Goal: Transaction & Acquisition: Purchase product/service

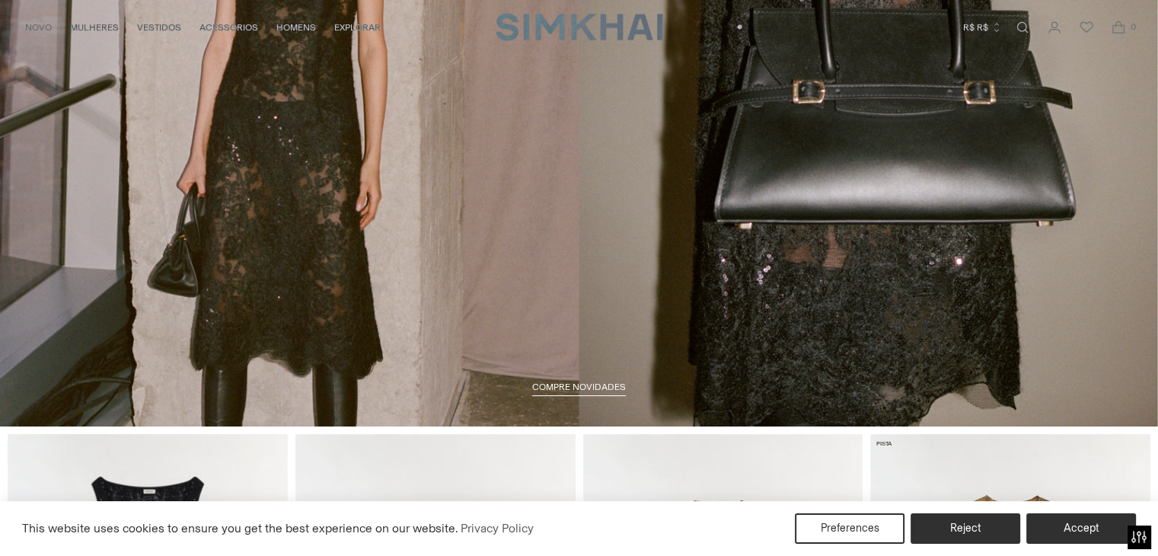
scroll to position [305, 0]
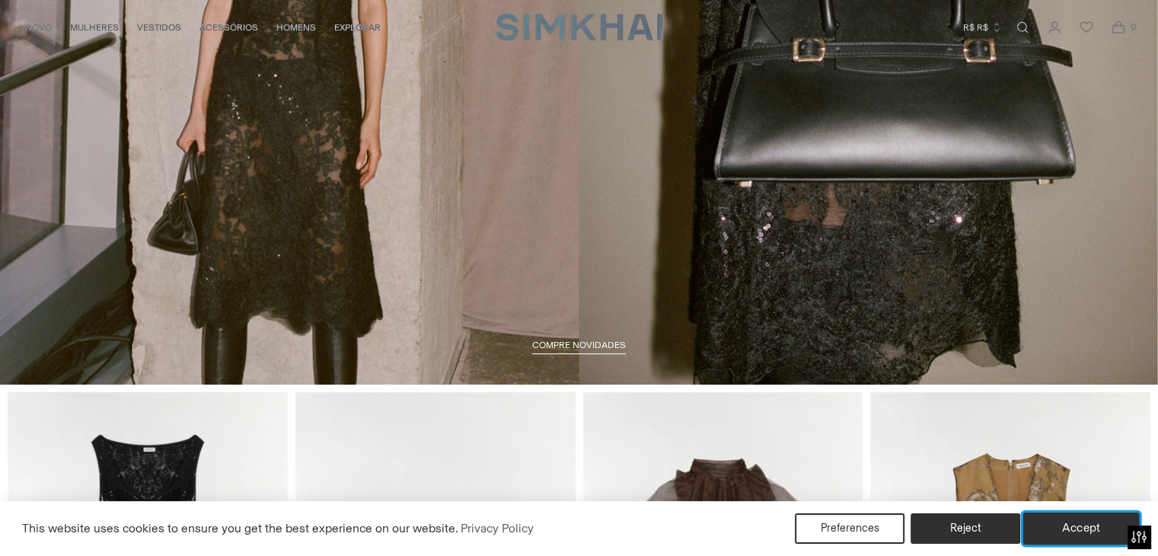
click at [1079, 533] on button "Accept" at bounding box center [1082, 529] width 117 height 32
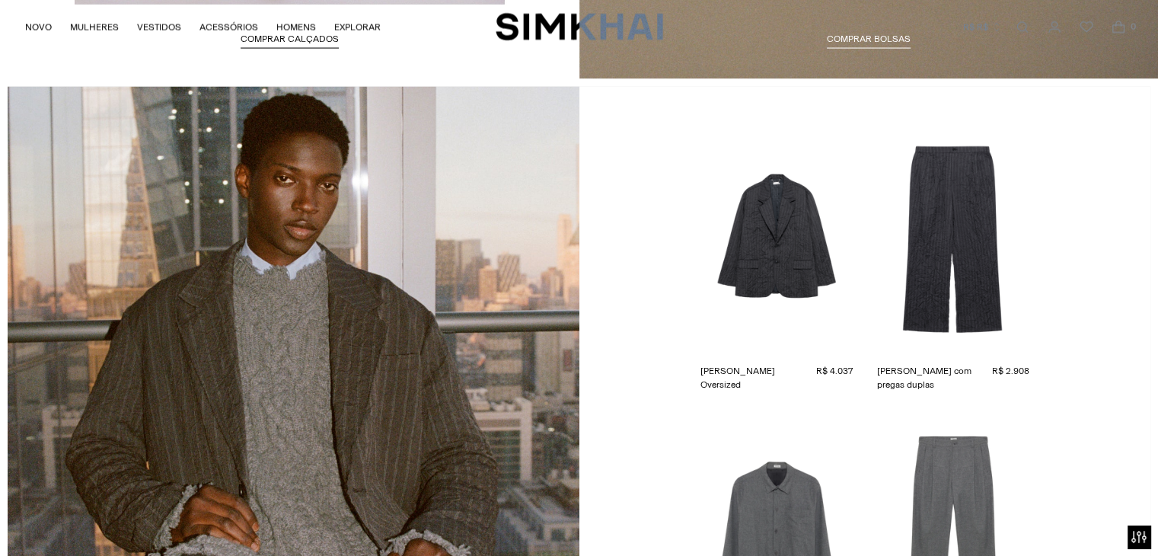
scroll to position [3193, 0]
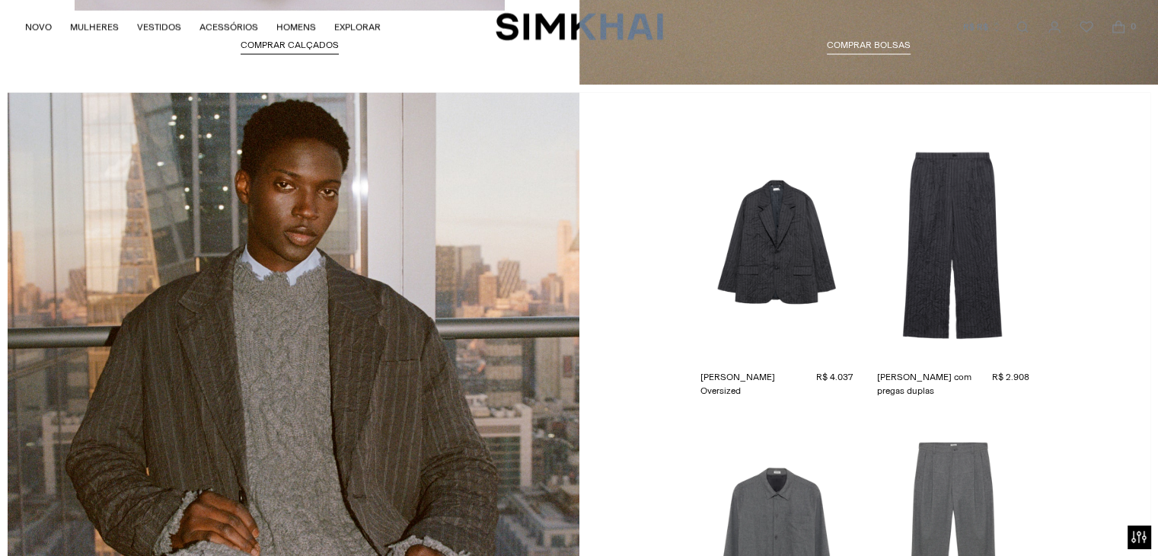
click at [774, 370] on link "[PERSON_NAME] Oversized" at bounding box center [759, 383] width 116 height 27
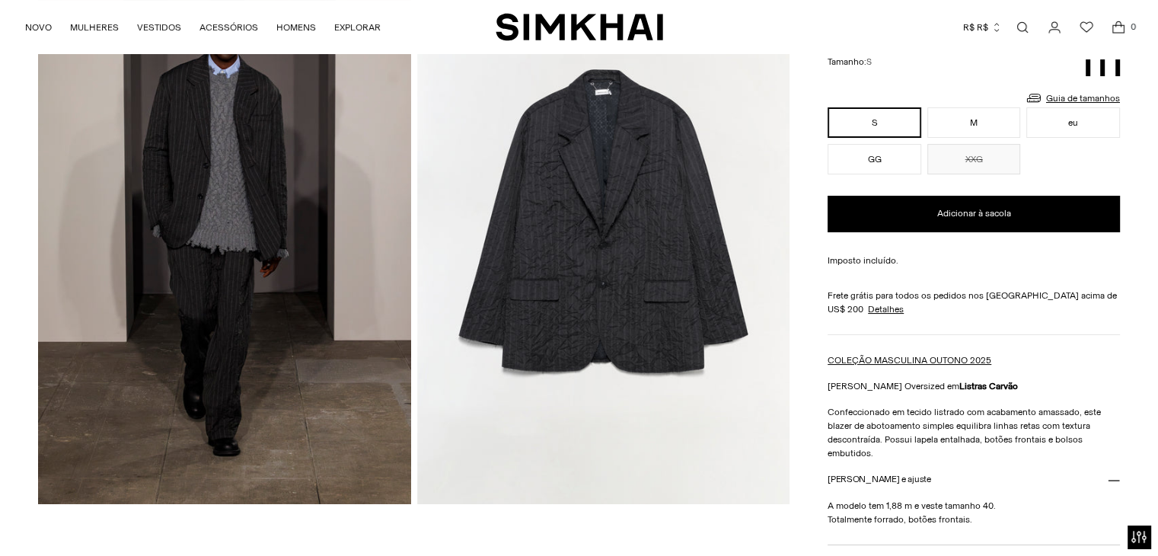
scroll to position [228, 0]
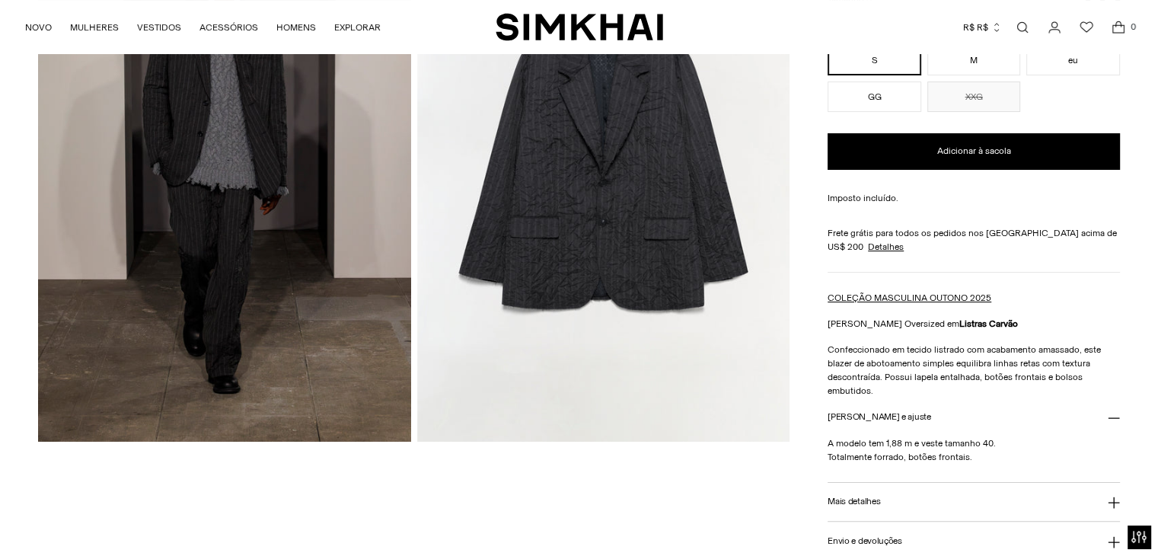
click at [238, 140] on img at bounding box center [224, 161] width 372 height 559
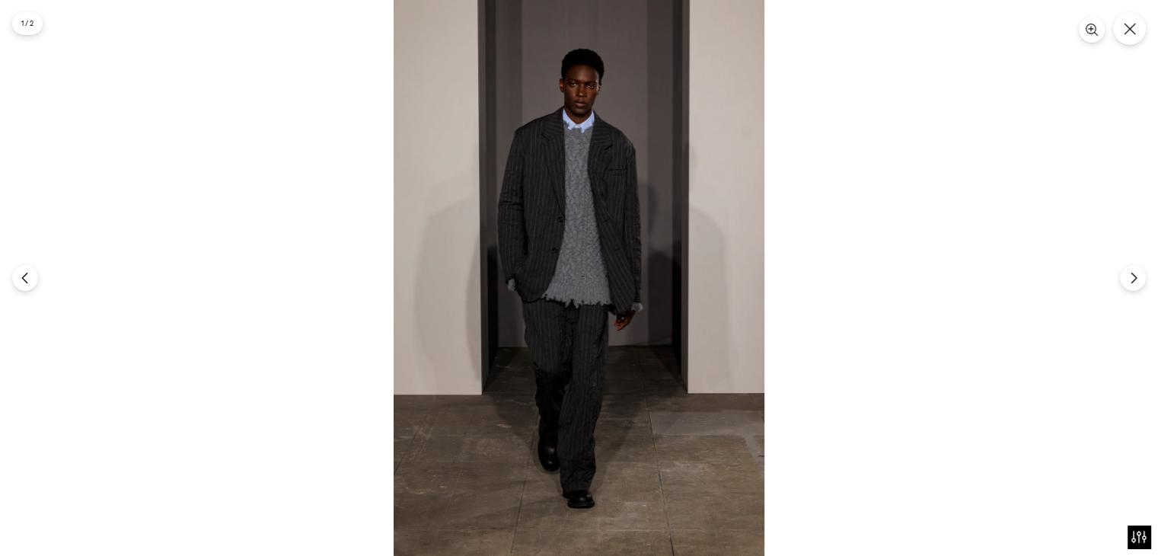
click at [537, 150] on img at bounding box center [579, 278] width 371 height 556
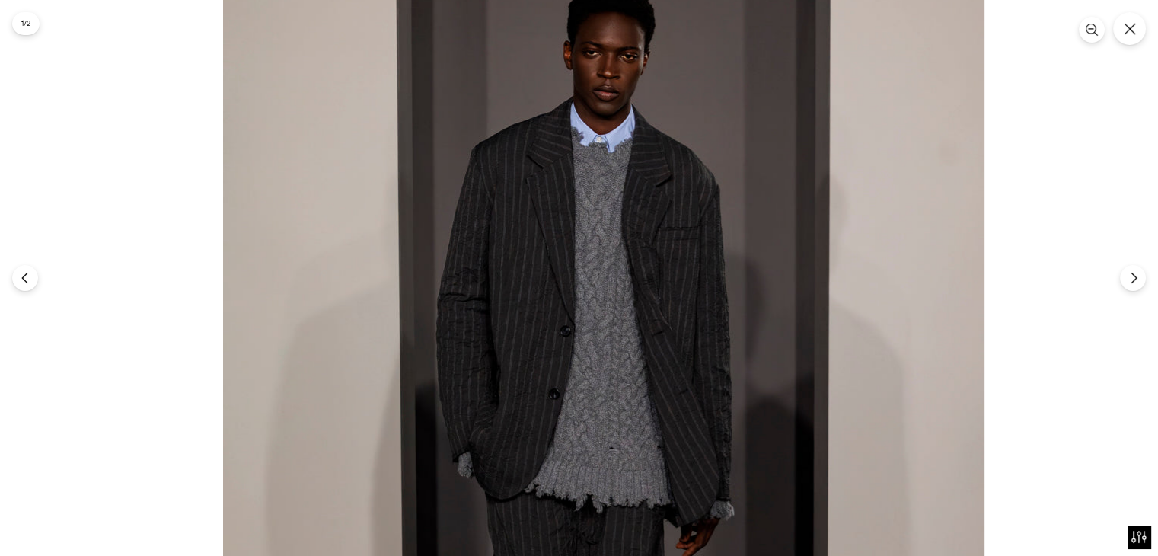
click at [603, 236] on img at bounding box center [604, 451] width 762 height 1142
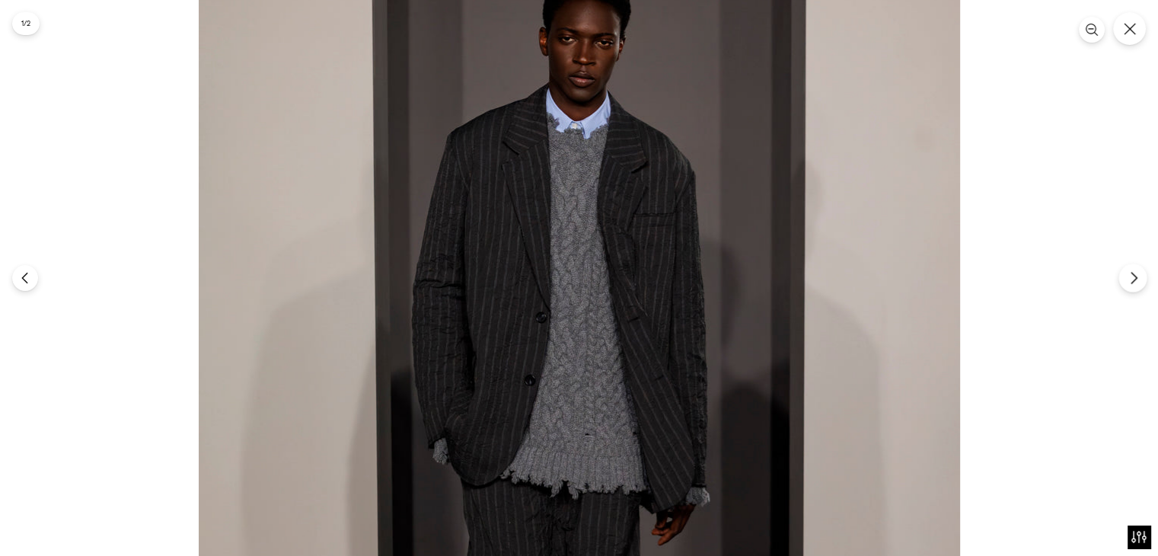
click at [1133, 279] on icon "Próximo" at bounding box center [1134, 278] width 14 height 14
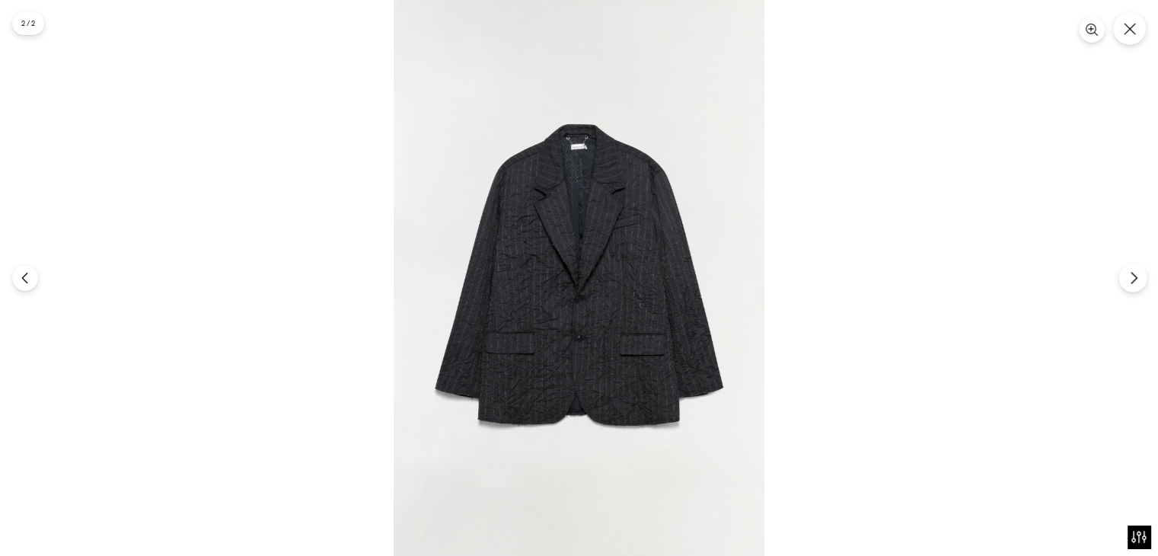
click at [1133, 279] on icon "Próximo" at bounding box center [1134, 278] width 14 height 14
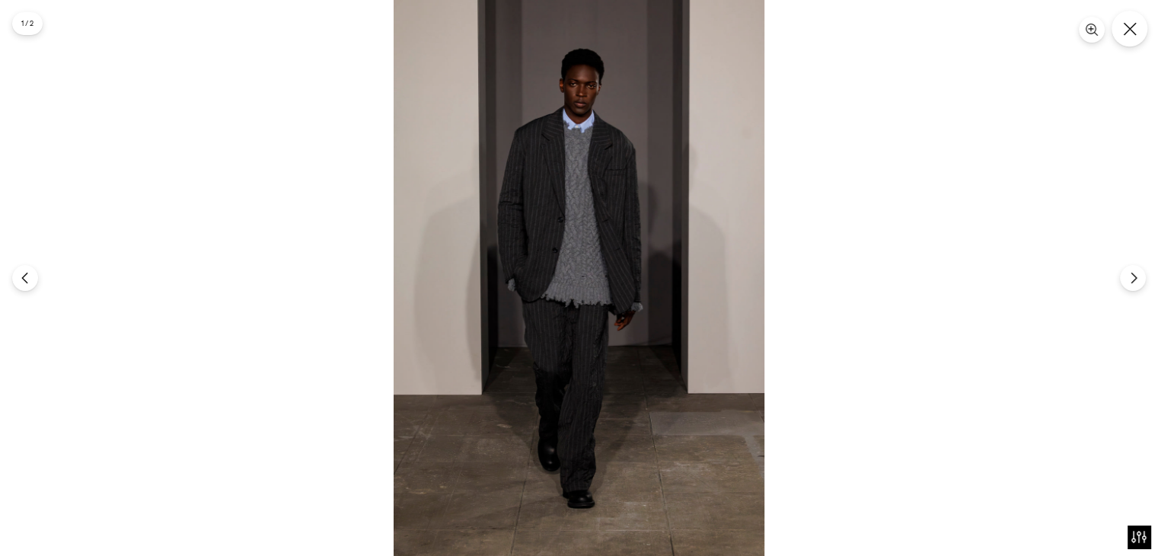
click at [1124, 43] on button "Fechar" at bounding box center [1130, 29] width 36 height 36
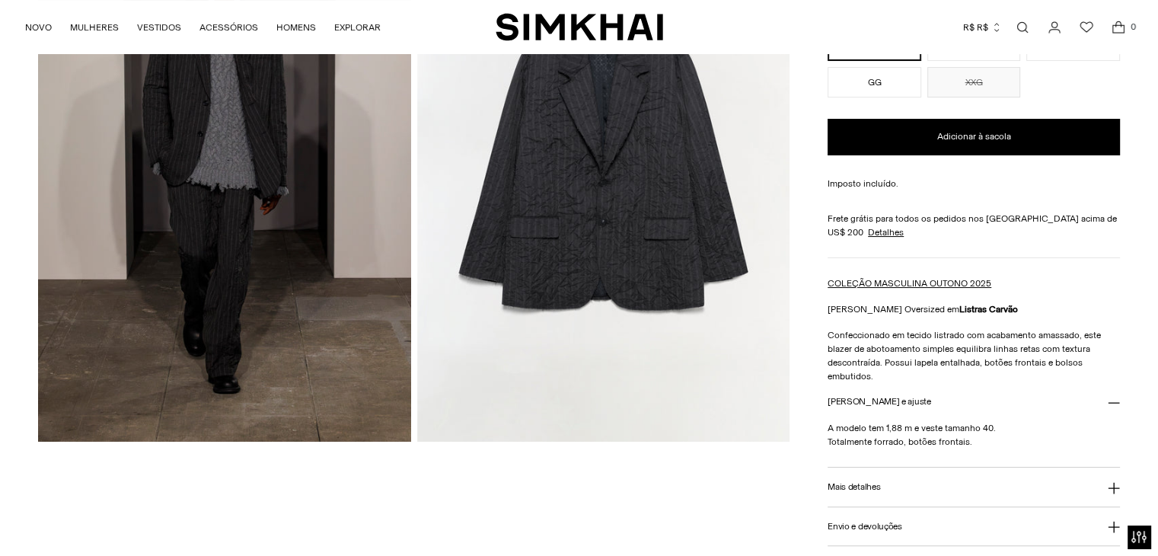
scroll to position [0, 0]
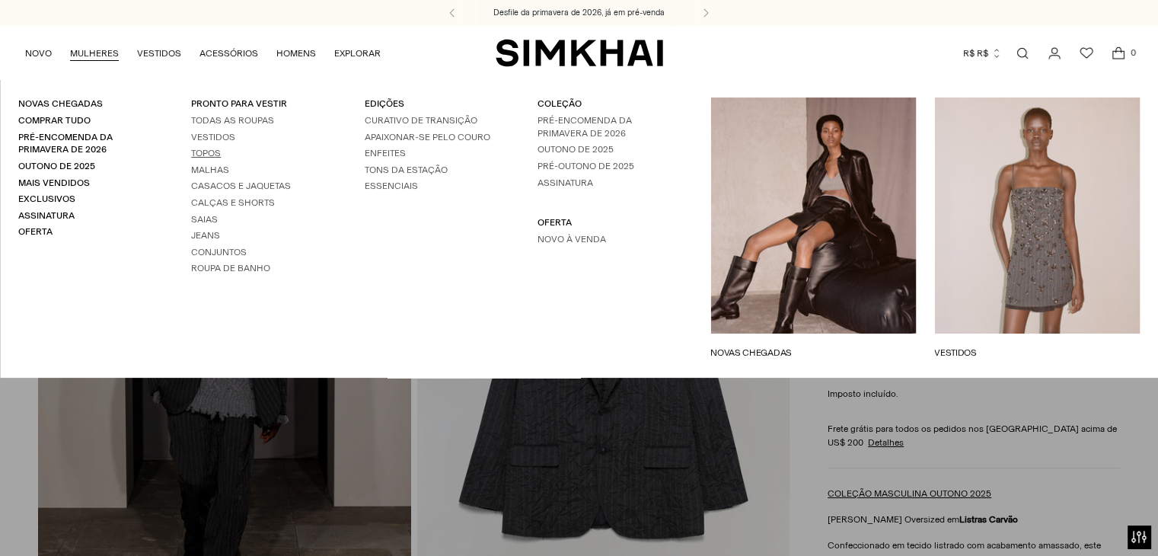
click at [204, 150] on font "Topos" at bounding box center [206, 153] width 30 height 11
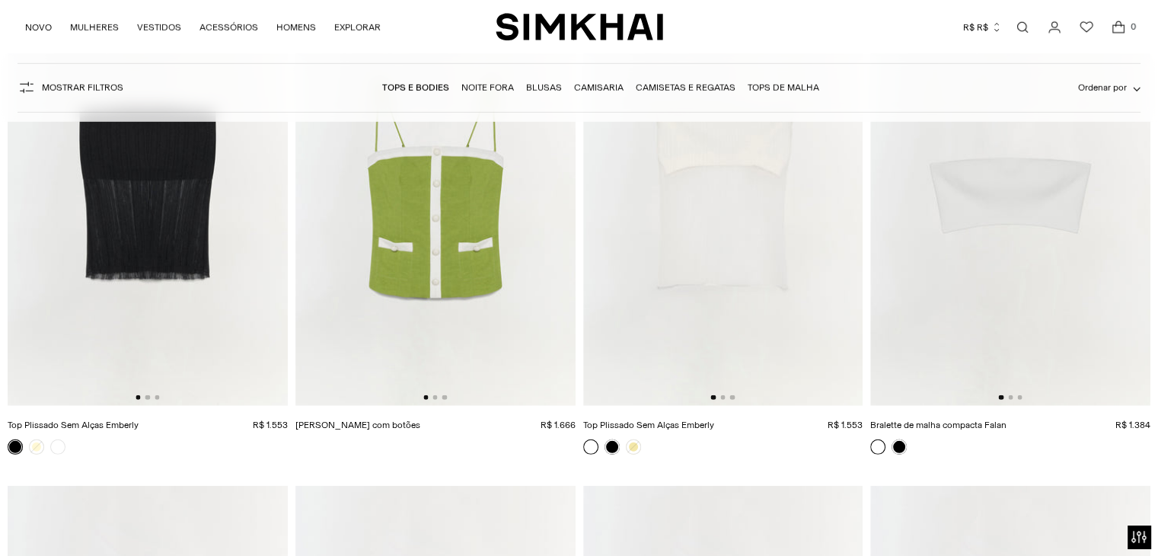
scroll to position [10130, 0]
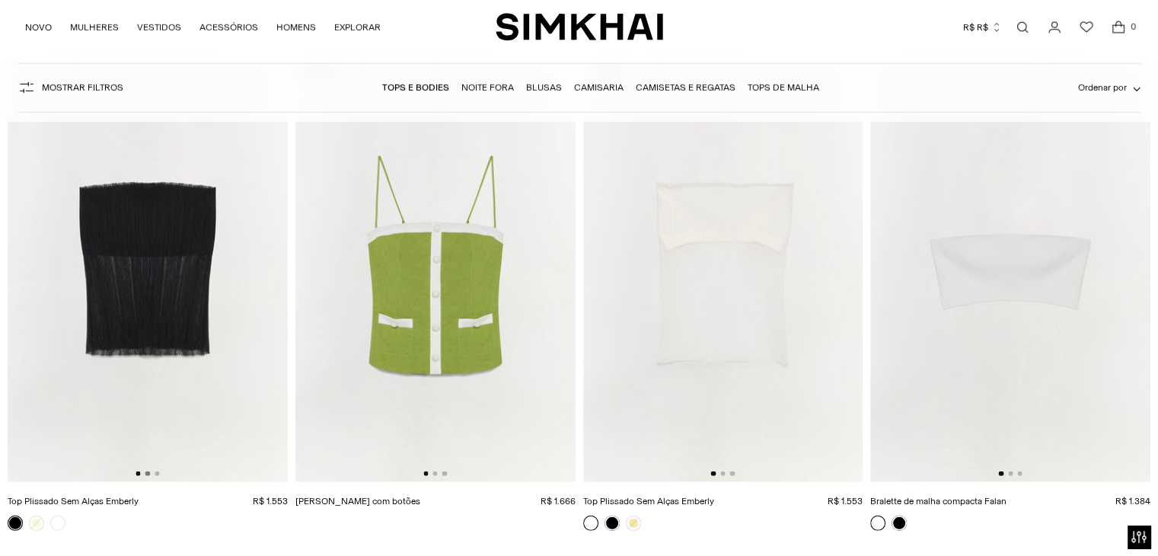
click at [146, 473] on button "Vá para o slide 2" at bounding box center [147, 473] width 5 height 5
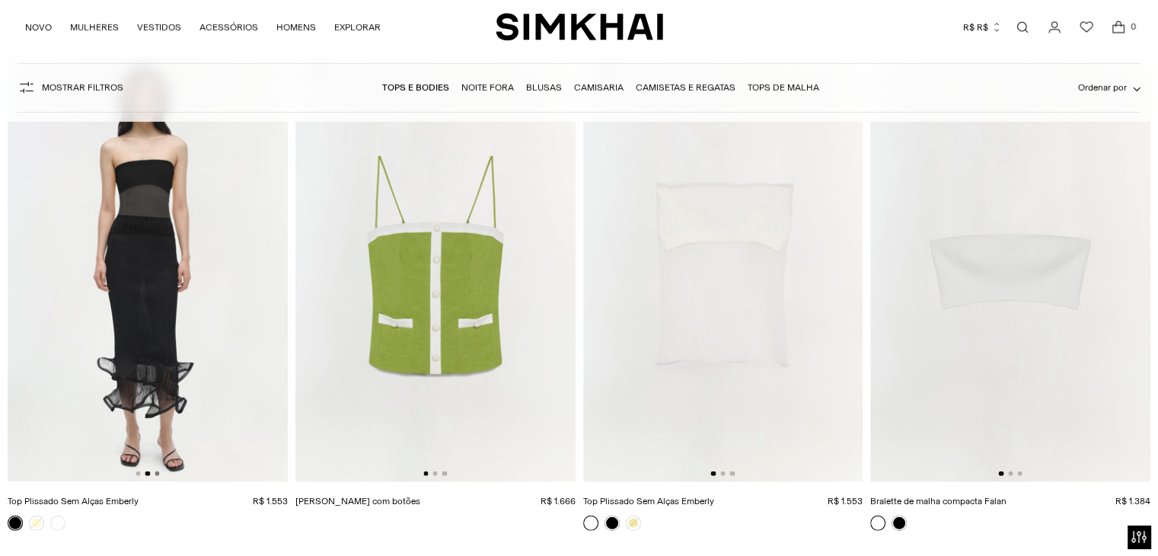
click at [155, 473] on button "Vá para o slide 3" at bounding box center [157, 473] width 5 height 5
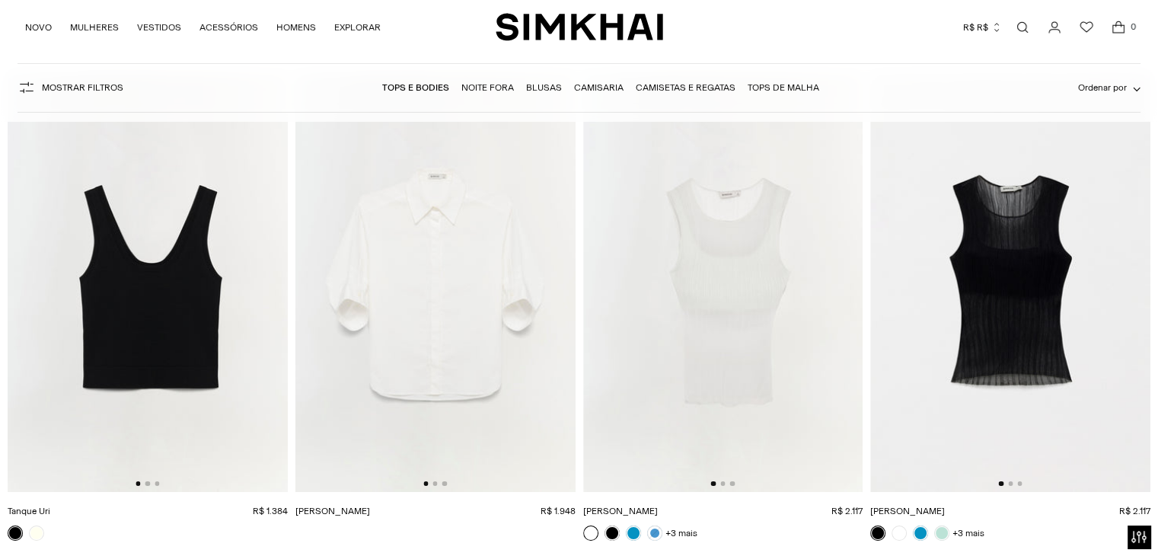
scroll to position [11196, 0]
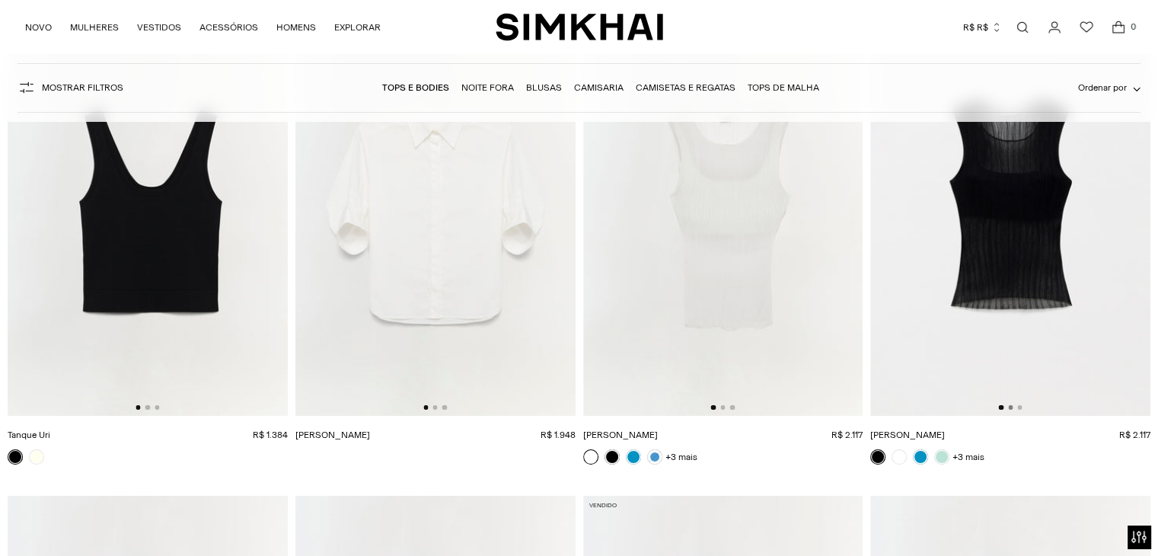
click at [1010, 409] on button "Vá para o slide 2" at bounding box center [1010, 407] width 5 height 5
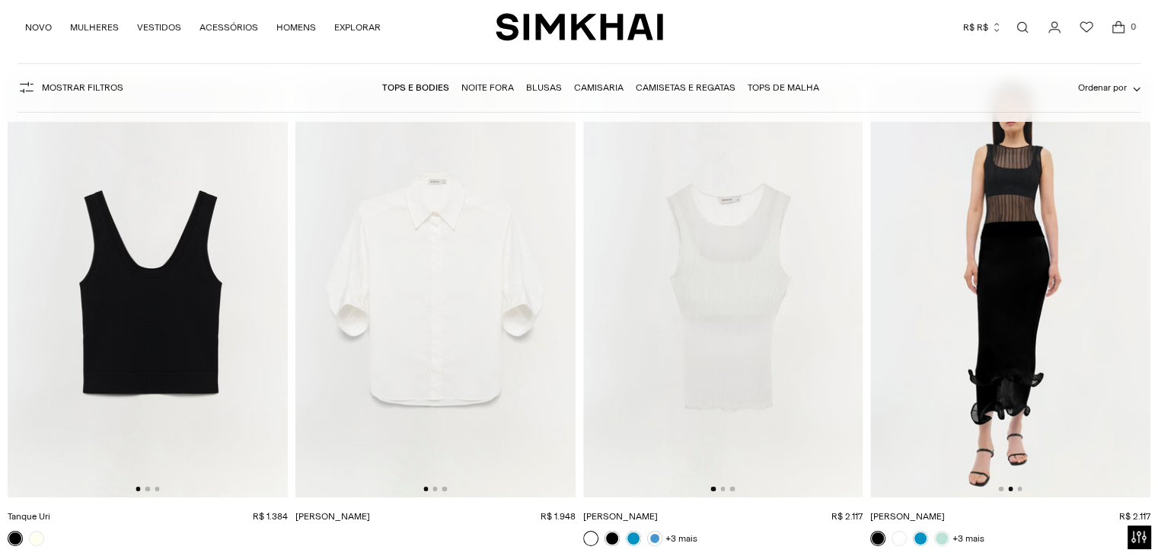
scroll to position [11120, 0]
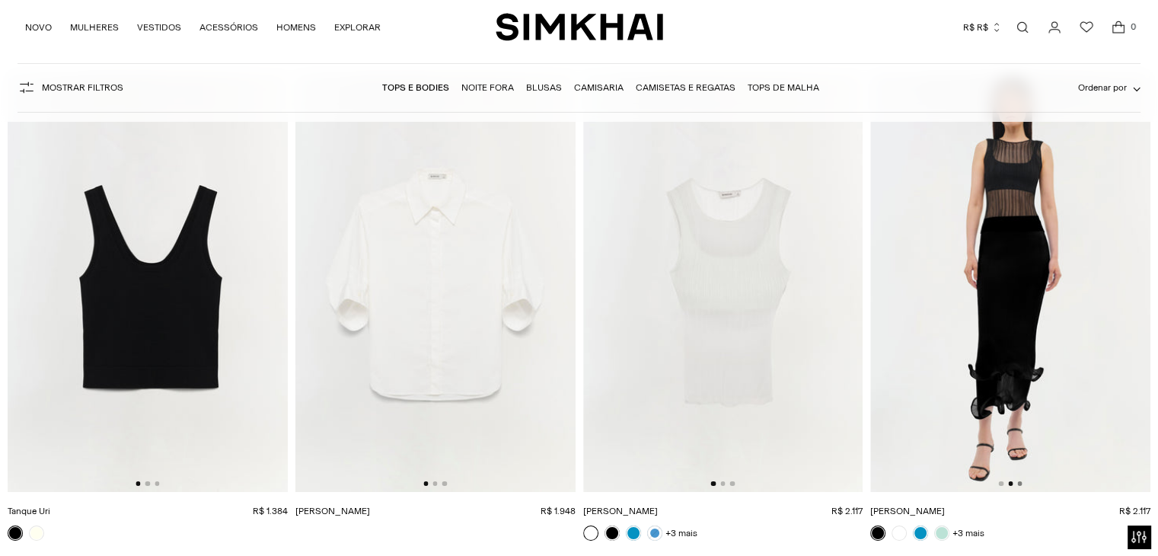
click at [1019, 485] on button "Vá para o slide 3" at bounding box center [1020, 483] width 5 height 5
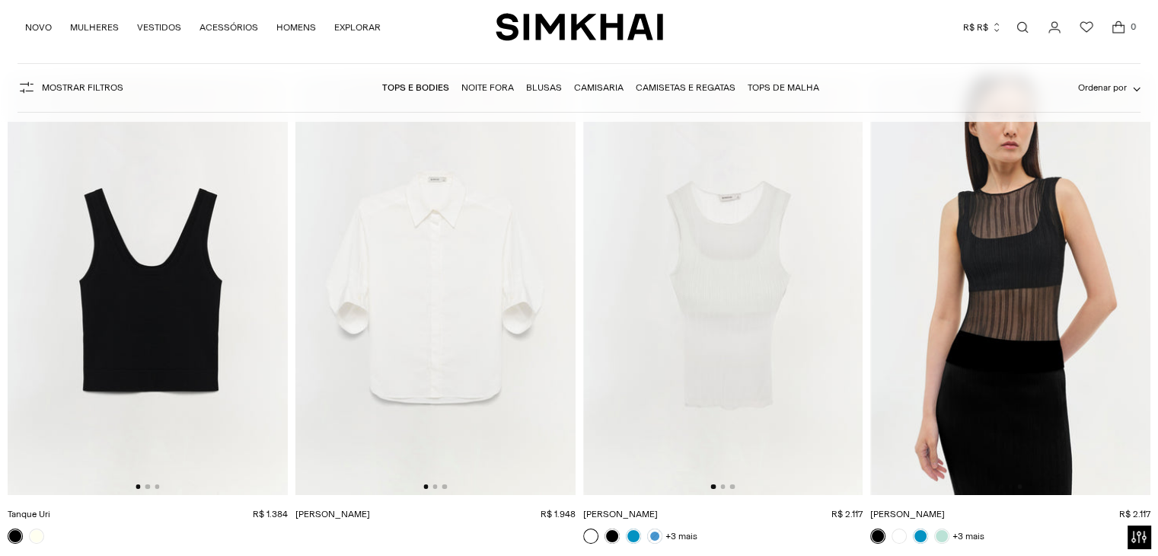
scroll to position [11141, 0]
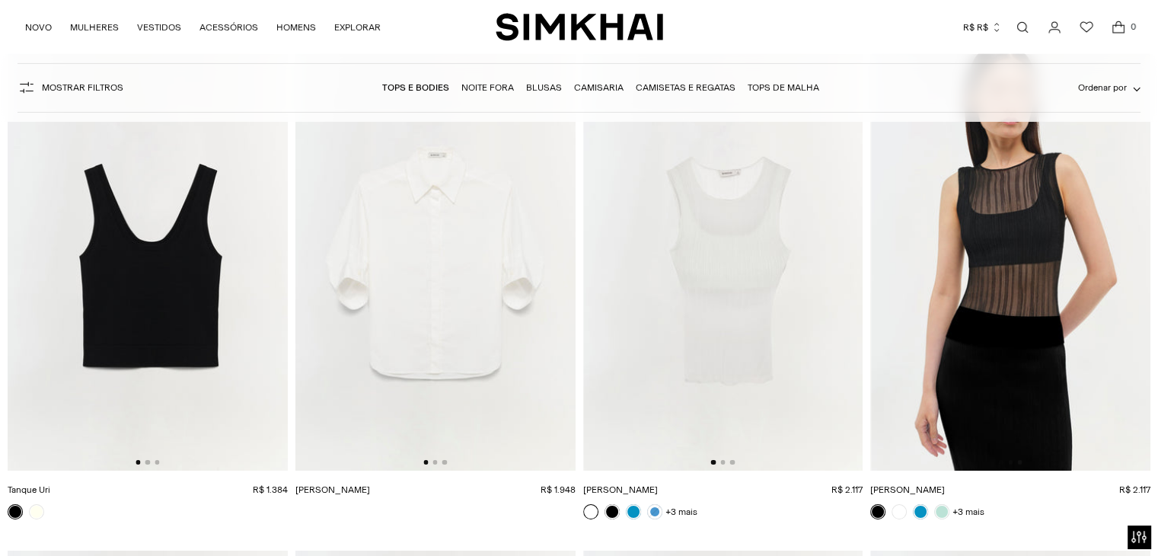
click at [1011, 462] on button "Vá para o slide 2" at bounding box center [1010, 462] width 5 height 5
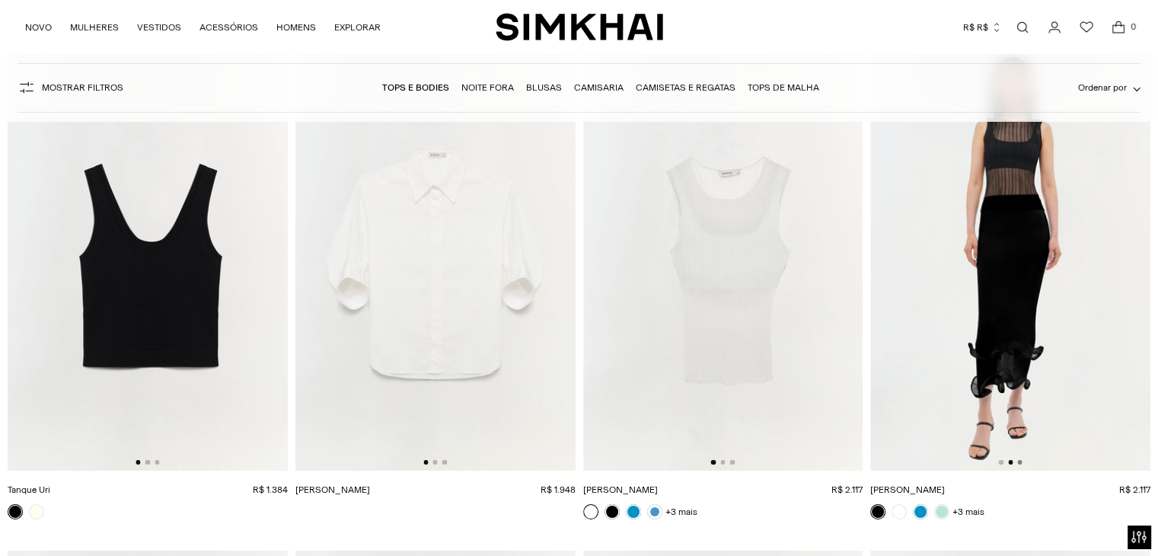
click at [1021, 462] on button "Vá para o slide 3" at bounding box center [1020, 462] width 5 height 5
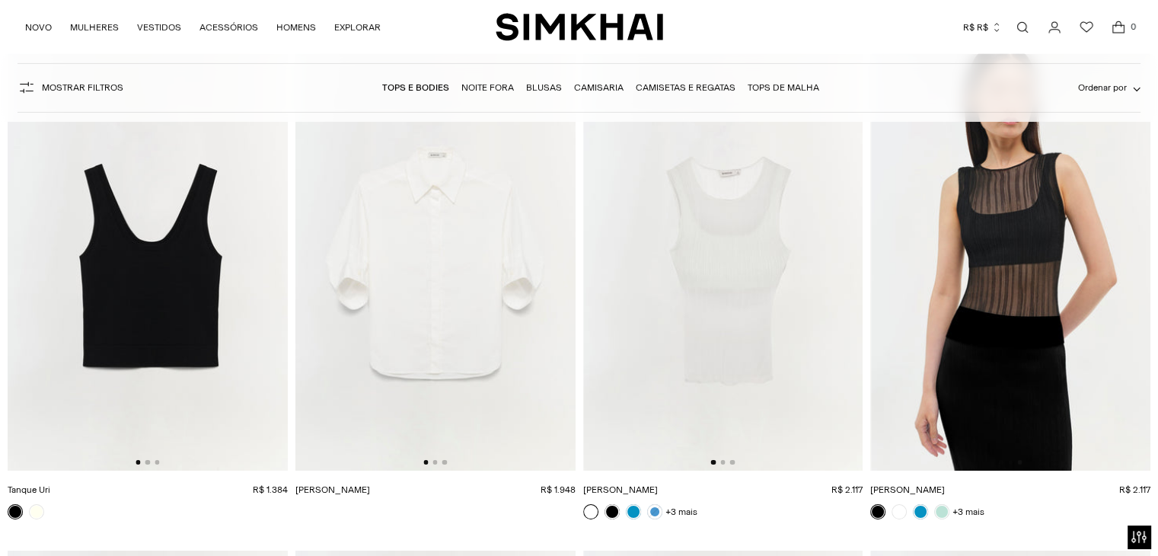
click at [1016, 307] on img at bounding box center [1011, 261] width 280 height 420
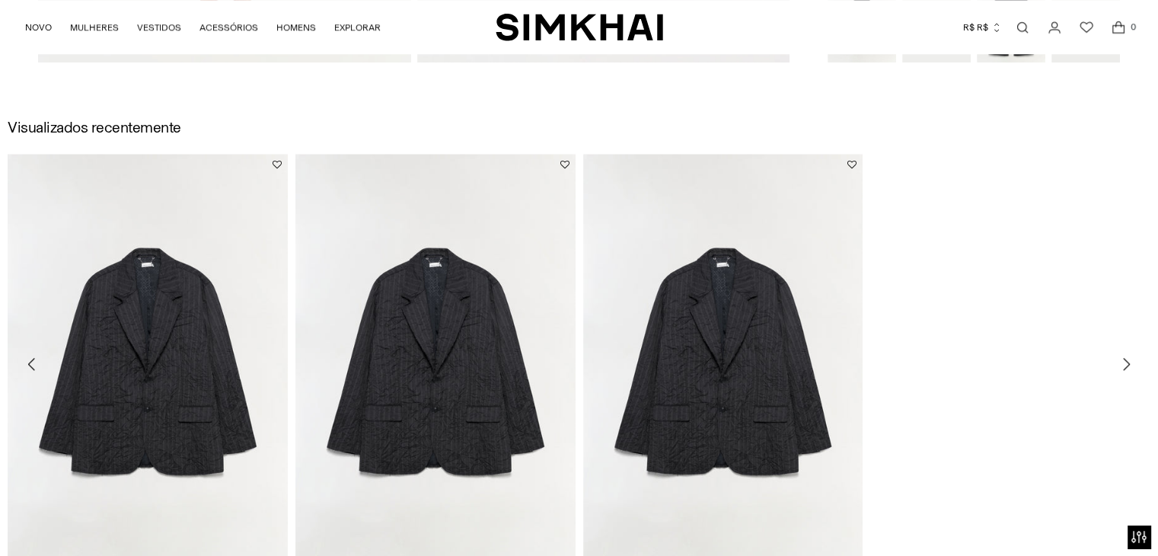
scroll to position [1828, 0]
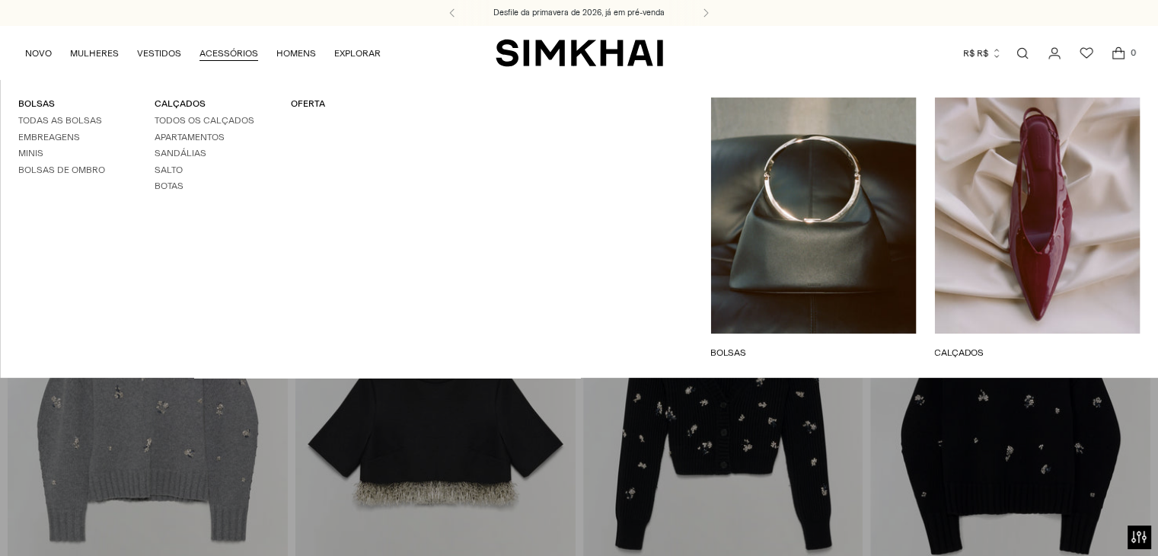
scroll to position [2958, 0]
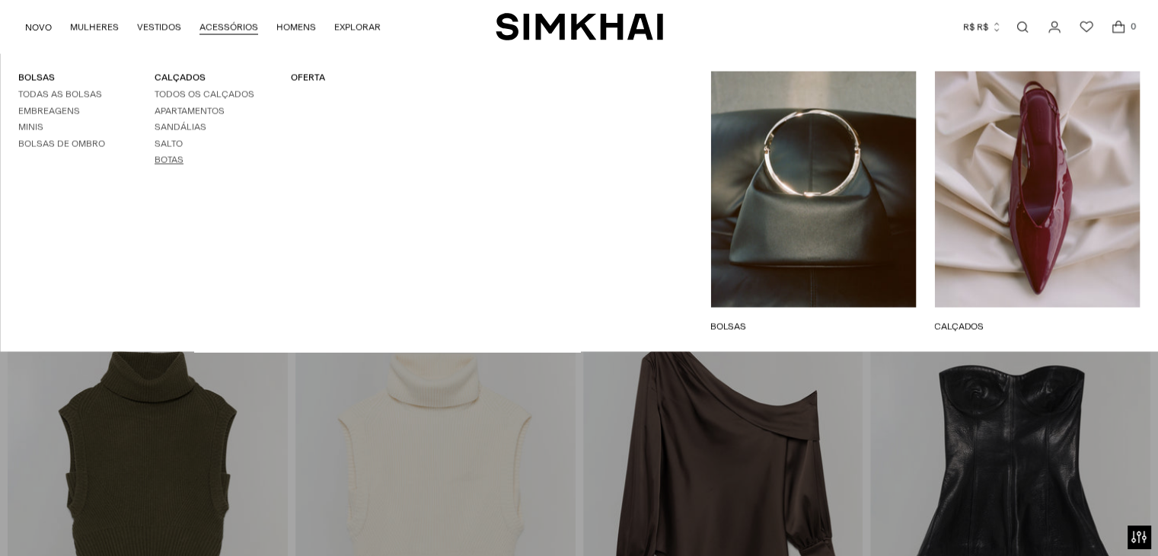
click at [169, 161] on font "Botas" at bounding box center [169, 160] width 29 height 11
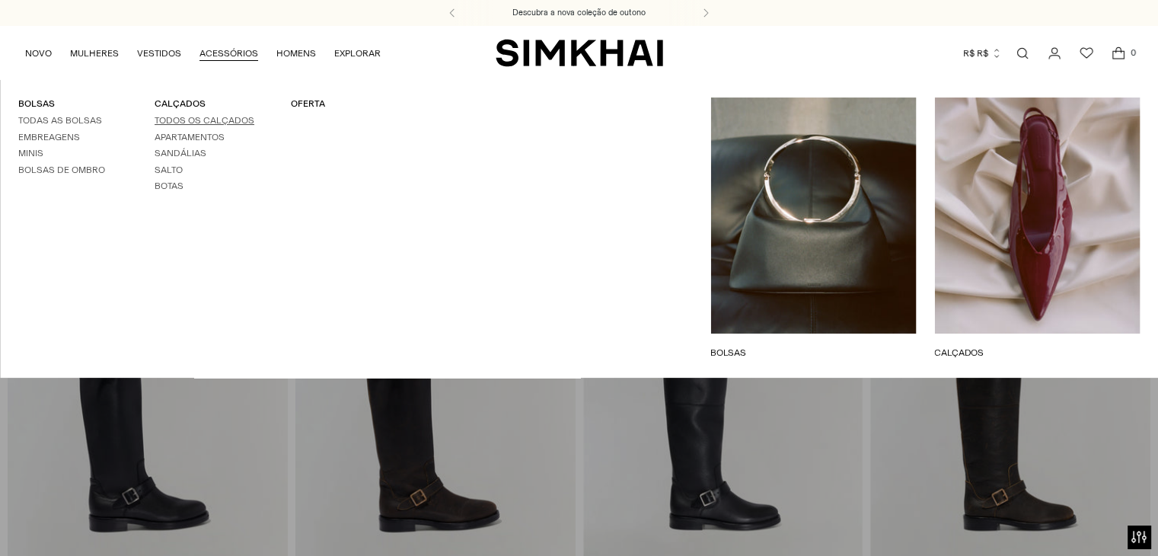
click at [184, 115] on font "Todos os calçados" at bounding box center [205, 120] width 100 height 11
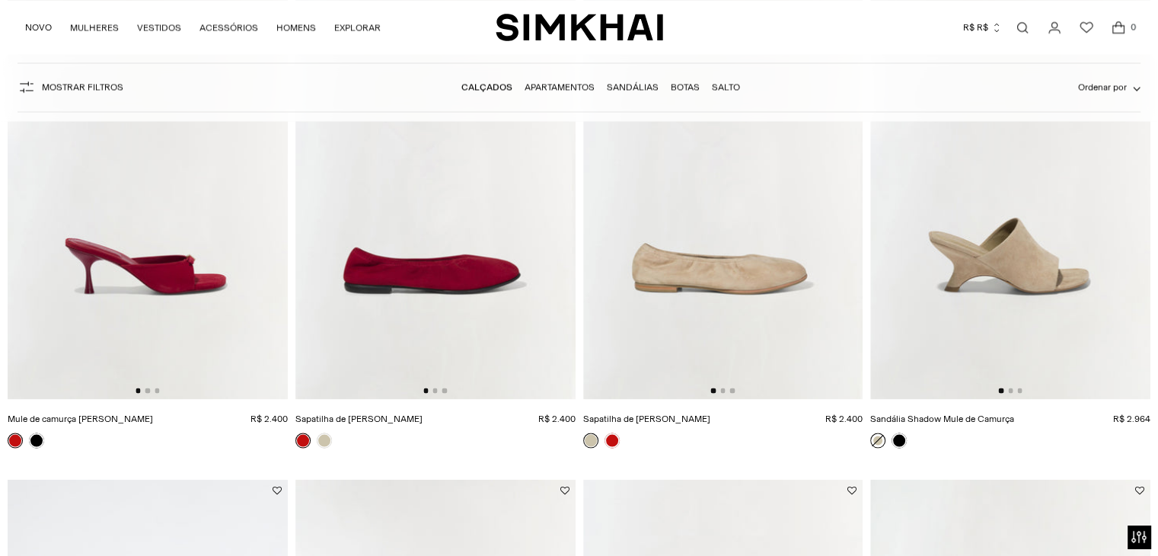
scroll to position [2818, 0]
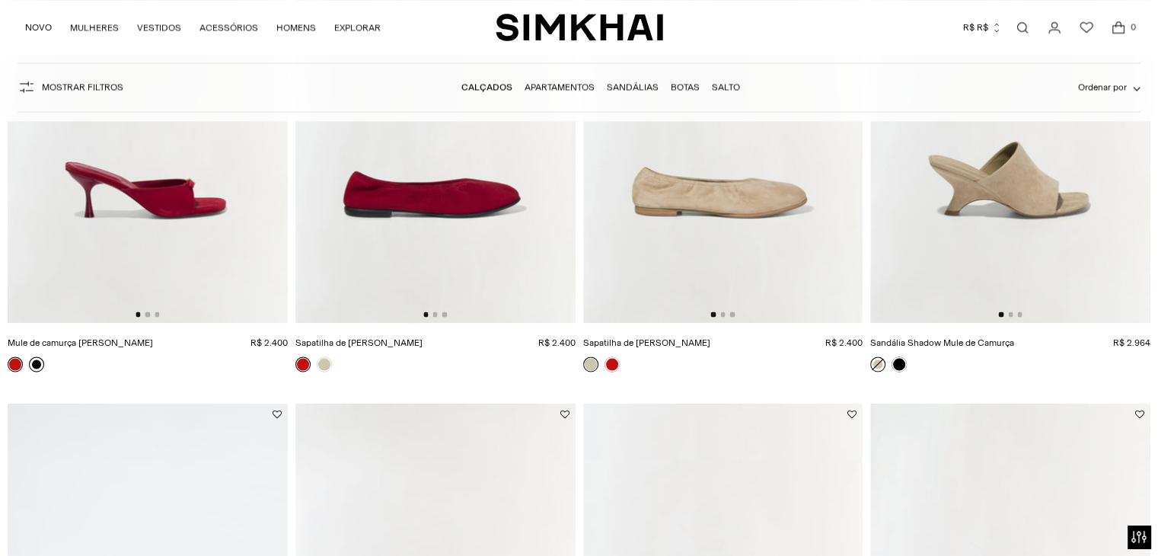
click at [34, 364] on link at bounding box center [36, 363] width 15 height 15
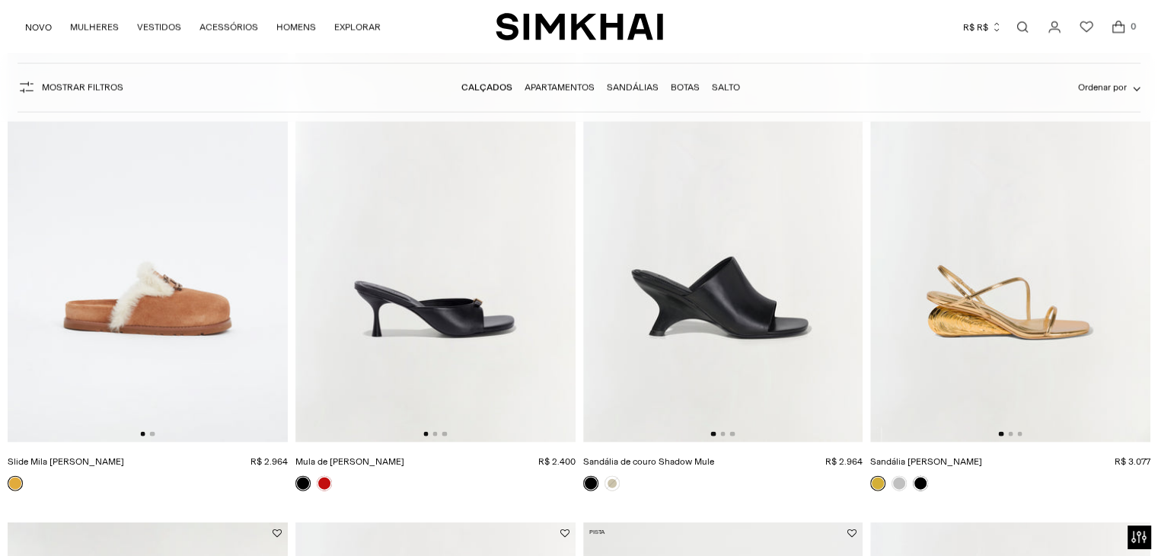
scroll to position [3199, 0]
click at [1010, 434] on button "Vá para o slide 2" at bounding box center [1010, 433] width 5 height 5
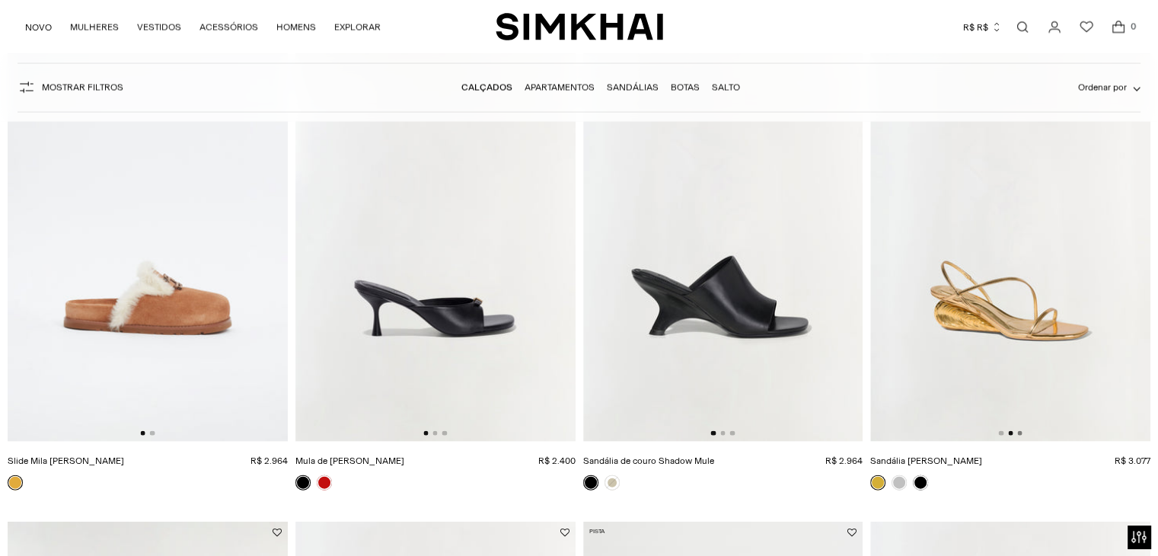
click at [1021, 433] on button "Vá para o slide 3" at bounding box center [1020, 433] width 5 height 5
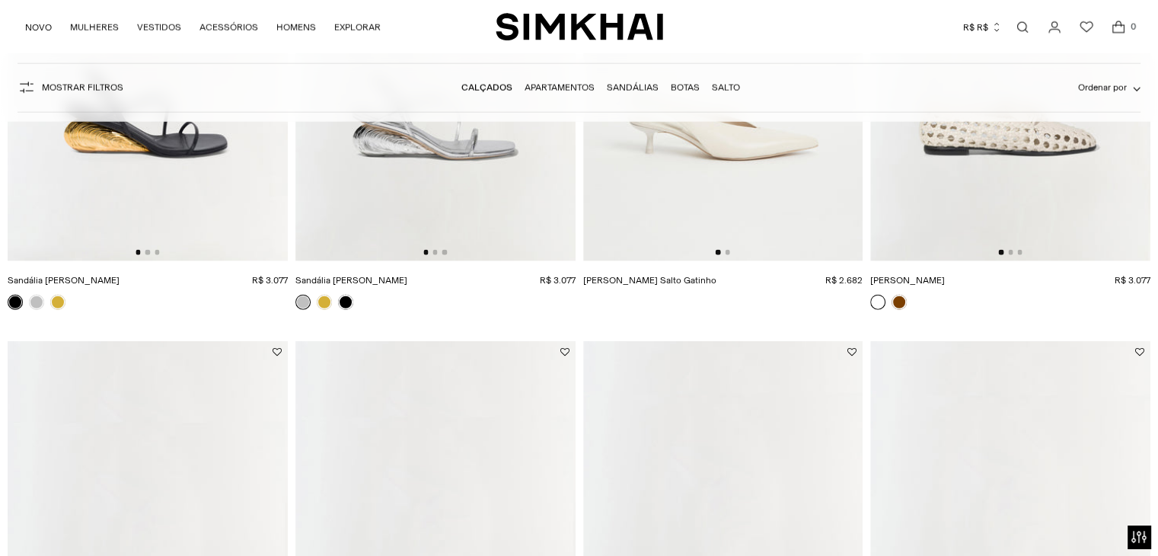
scroll to position [3732, 0]
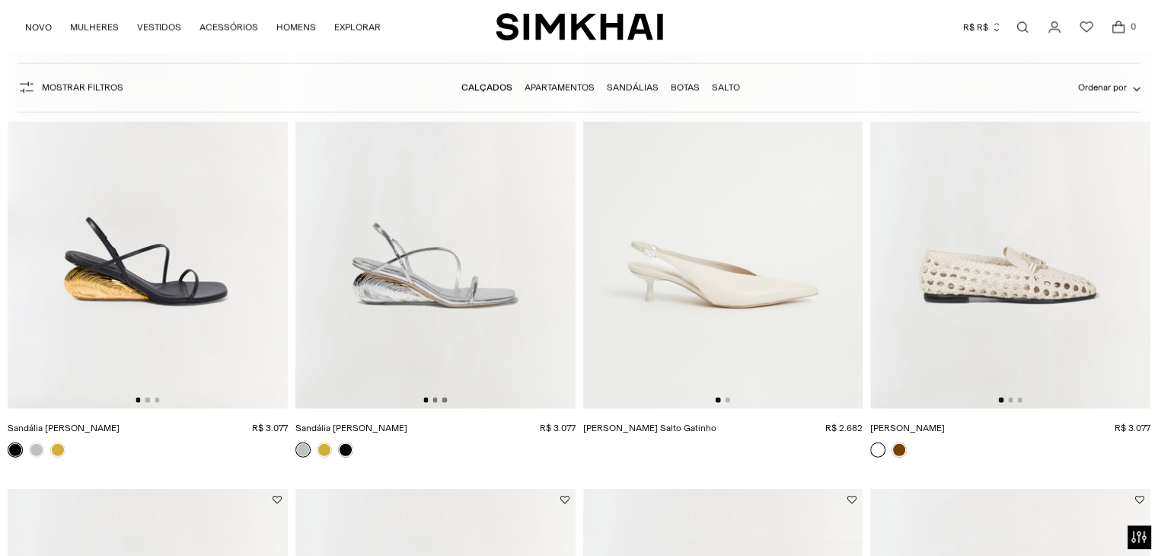
drag, startPoint x: 434, startPoint y: 400, endPoint x: 445, endPoint y: 398, distance: 10.8
click at [434, 400] on button "Vá para o slide 2" at bounding box center [435, 400] width 5 height 5
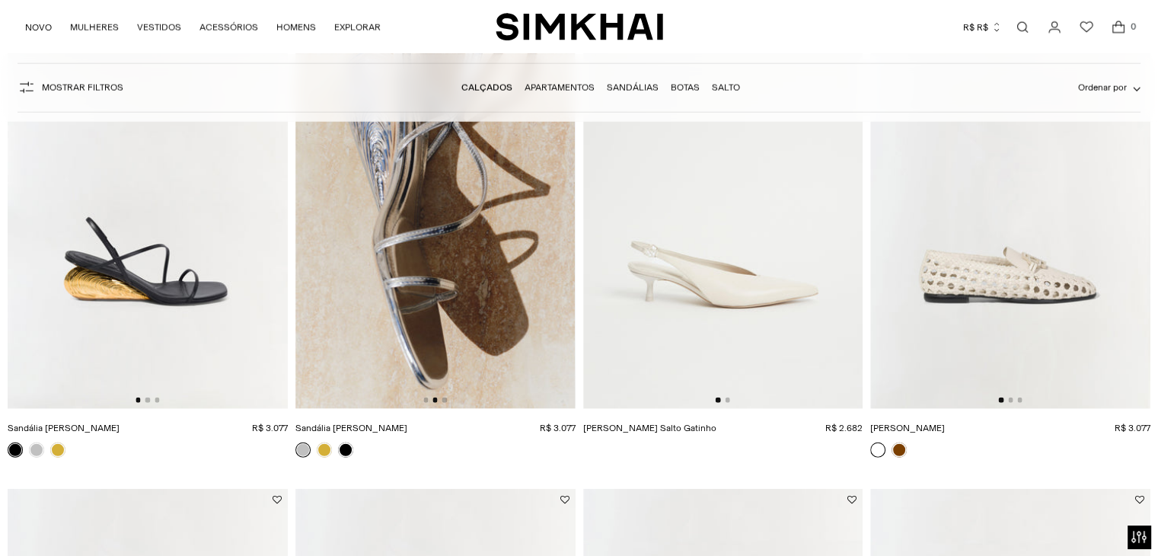
scroll to position [3656, 0]
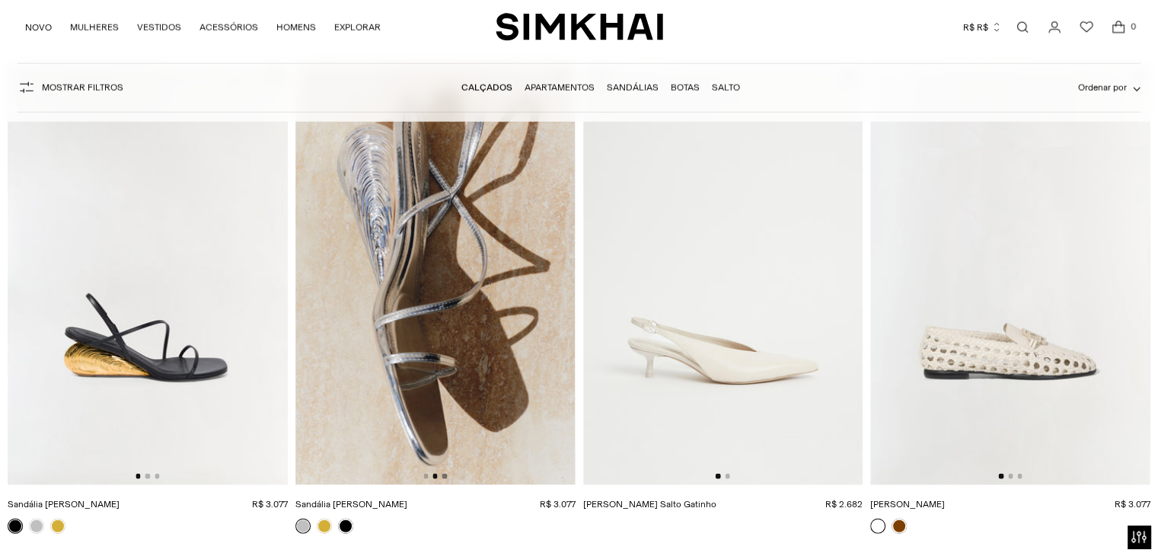
click at [444, 476] on button "Vá para o slide 3" at bounding box center [445, 476] width 5 height 5
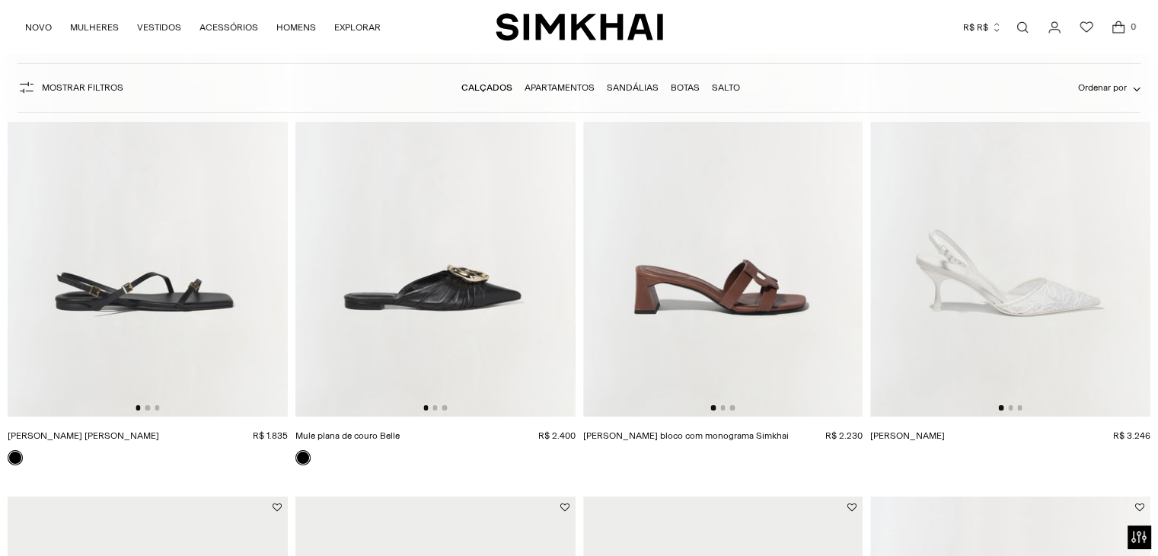
scroll to position [5255, 0]
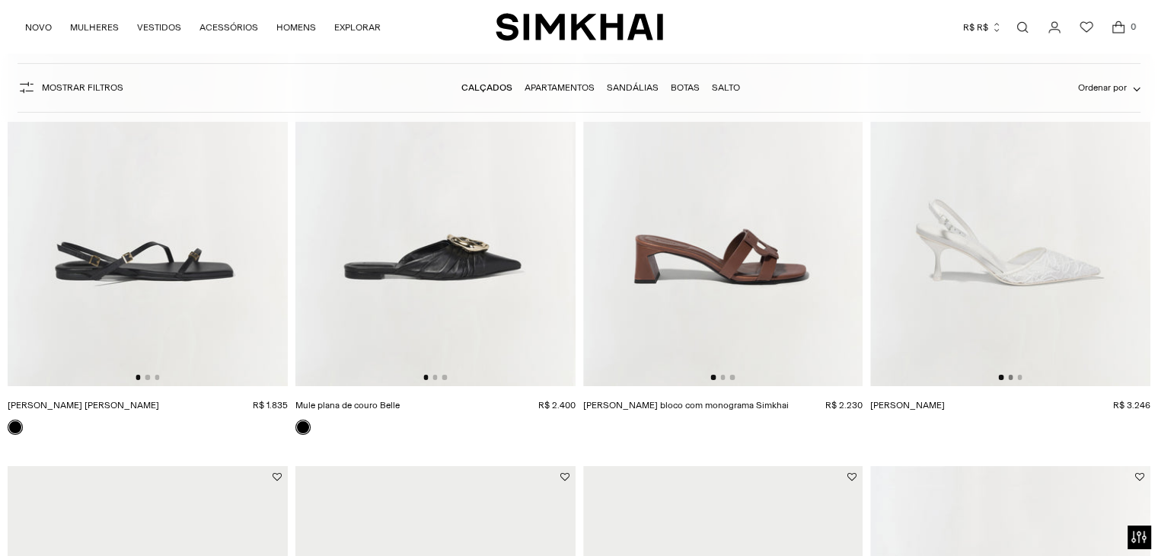
click at [1010, 376] on button "Vá para o slide 2" at bounding box center [1010, 377] width 5 height 5
click at [1021, 377] on button "Vá para o slide 3" at bounding box center [1020, 377] width 5 height 5
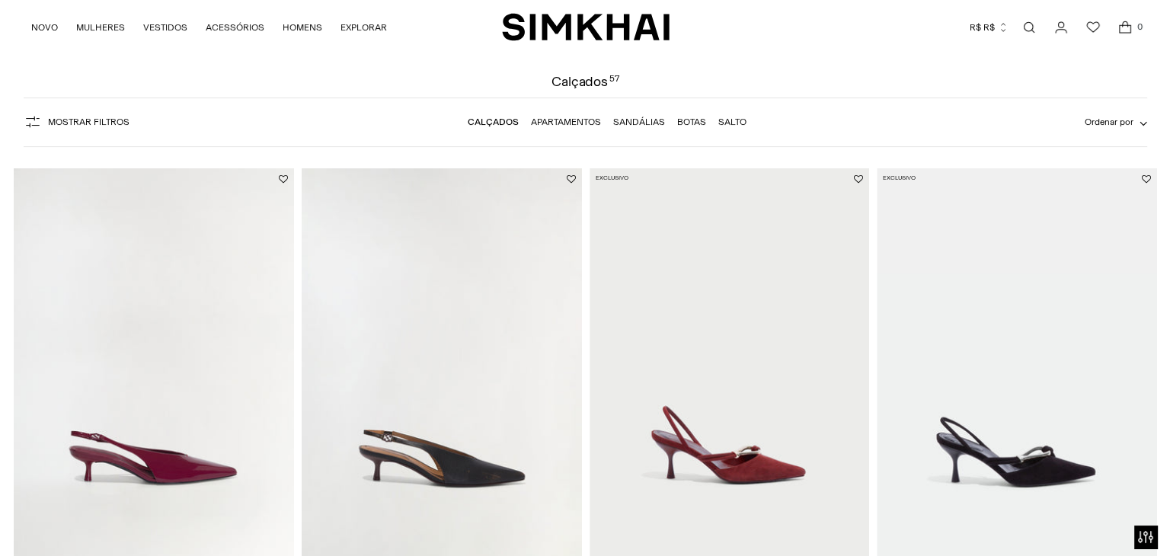
scroll to position [0, 0]
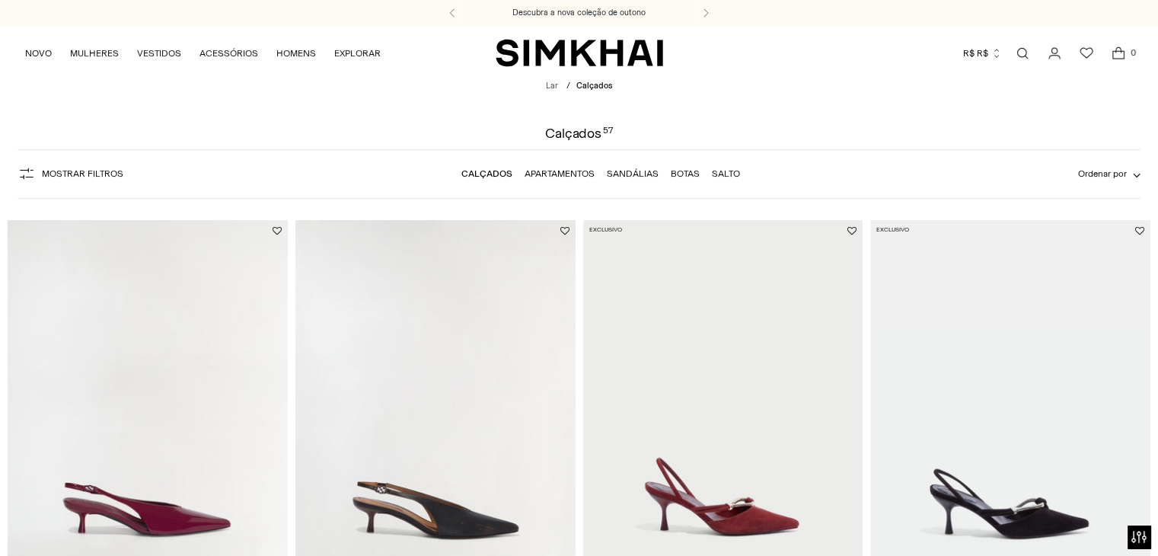
click at [1020, 45] on link "Abrir modal de pesquisa" at bounding box center [1023, 53] width 30 height 30
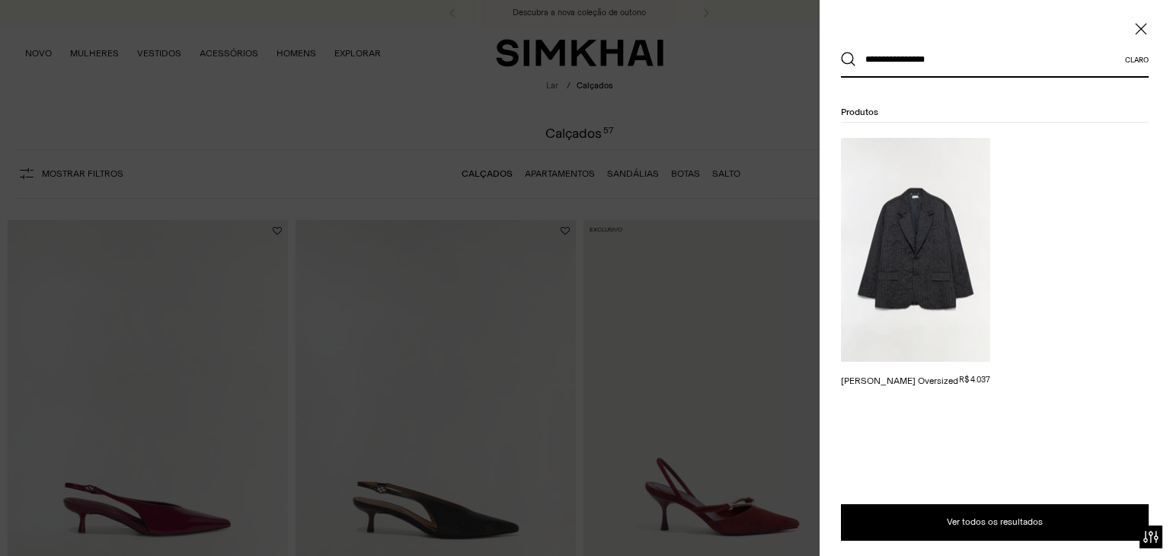
type input "**********"
click at [841, 52] on button "Procurar" at bounding box center [848, 59] width 15 height 15
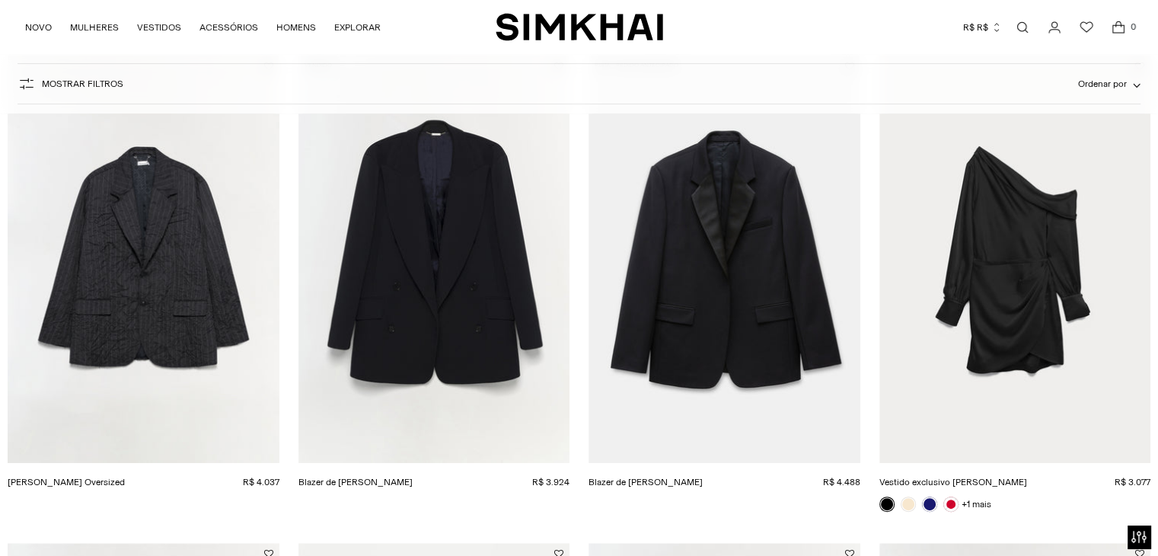
scroll to position [228, 0]
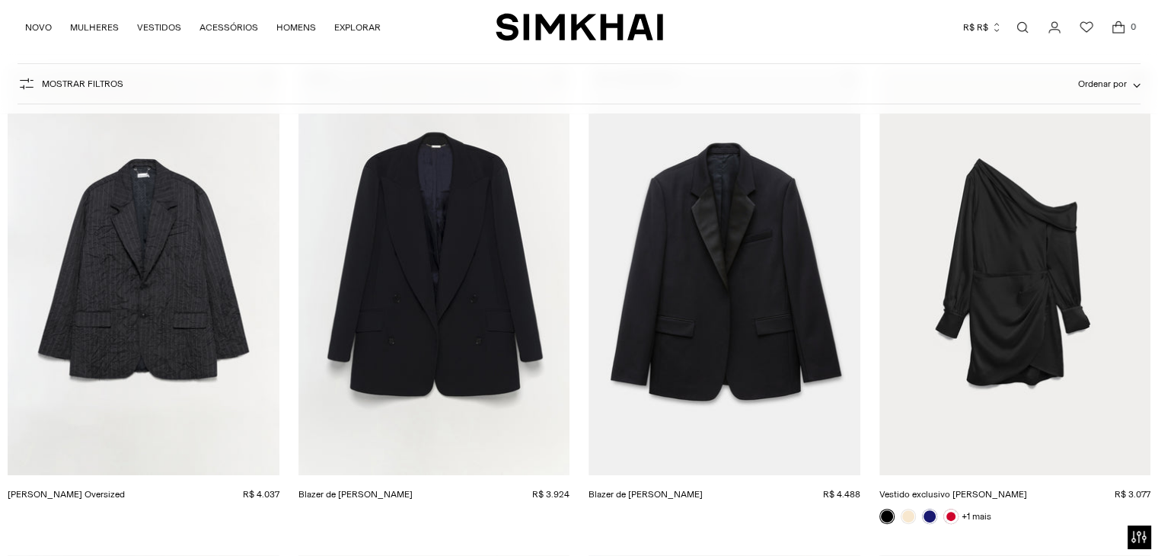
click at [660, 489] on link "Blazer de lã Zahida" at bounding box center [646, 494] width 114 height 11
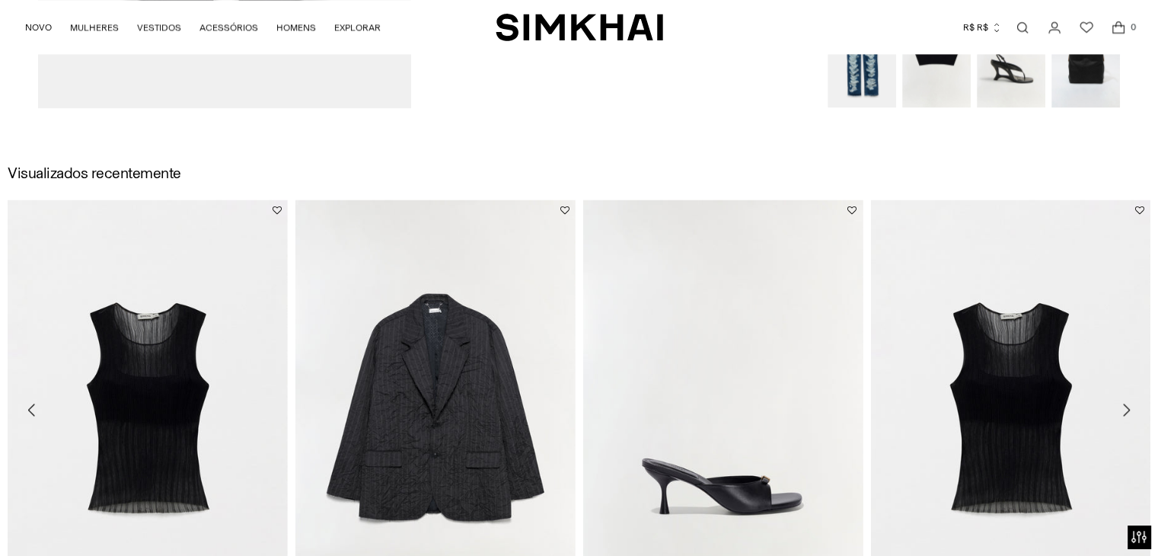
scroll to position [2285, 0]
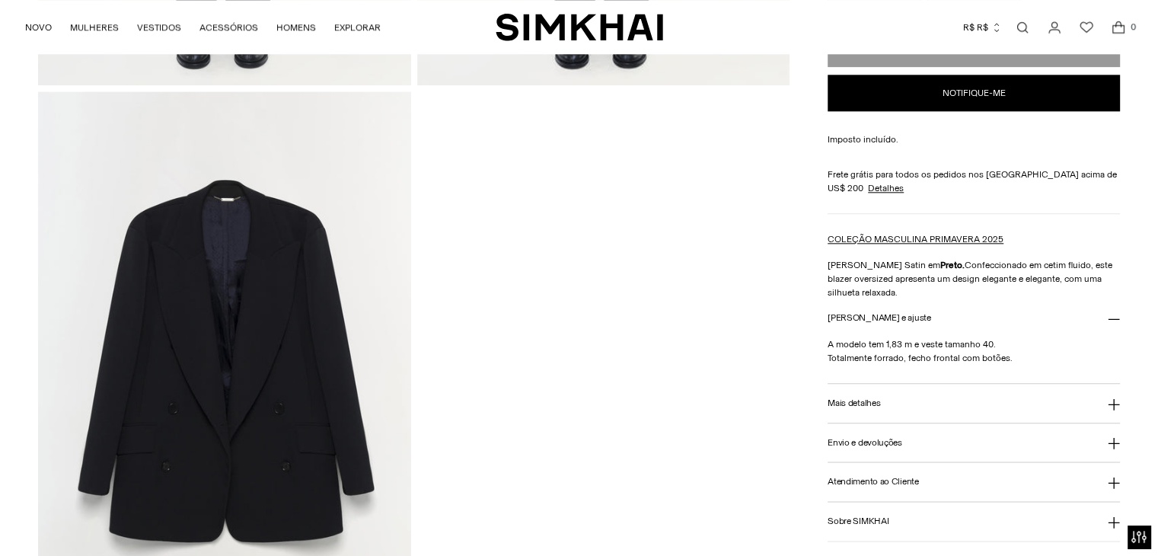
scroll to position [1904, 0]
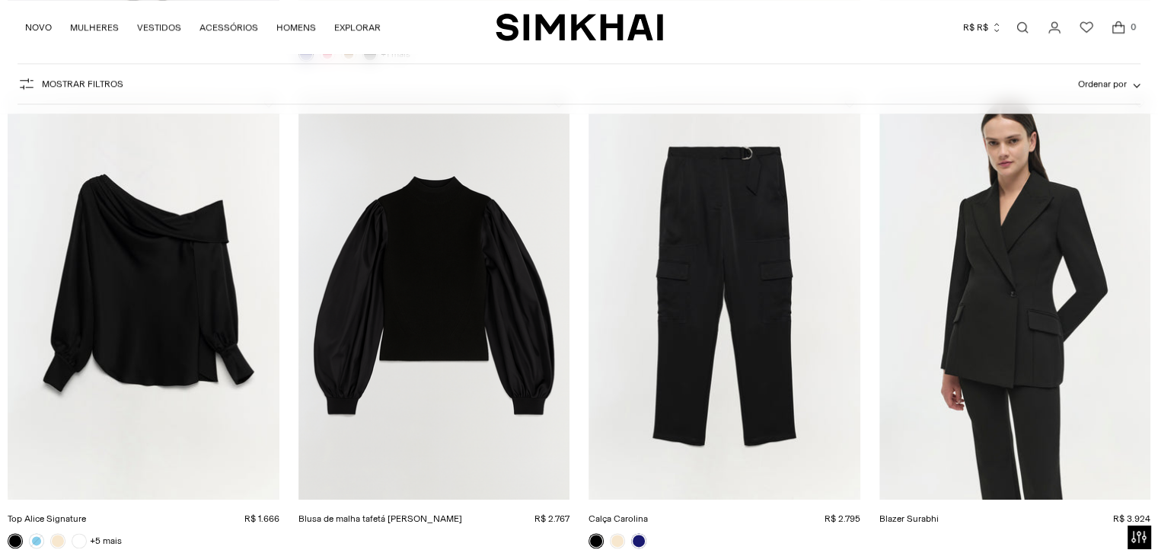
scroll to position [1371, 0]
